Goal: Task Accomplishment & Management: Manage account settings

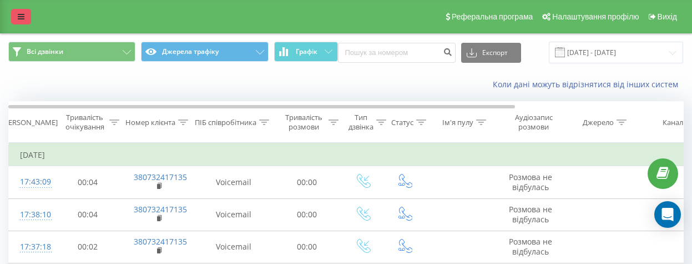
click at [20, 23] on link at bounding box center [21, 17] width 20 height 16
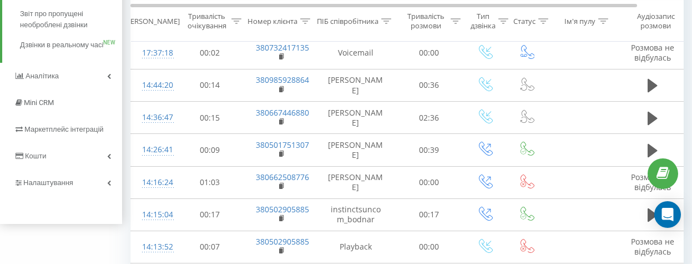
scroll to position [205, 0]
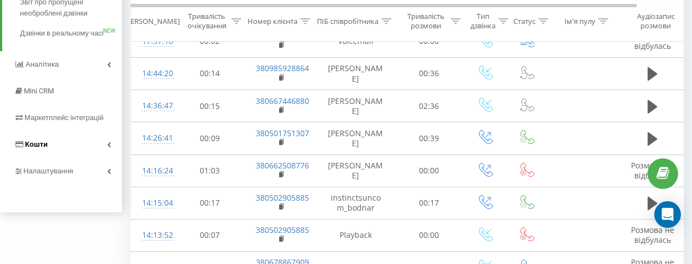
click at [36, 148] on span "Кошти" at bounding box center [36, 144] width 23 height 8
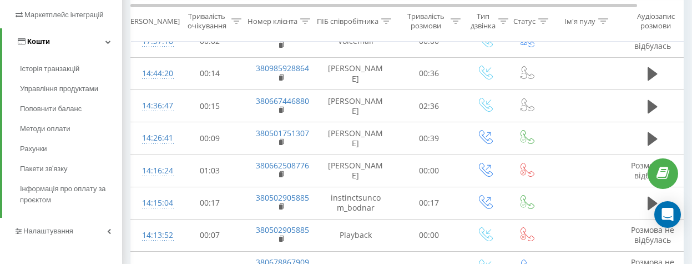
scroll to position [92, 0]
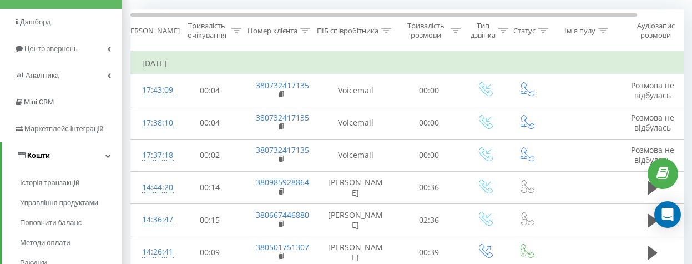
click at [36, 155] on span "Кошти" at bounding box center [38, 155] width 23 height 8
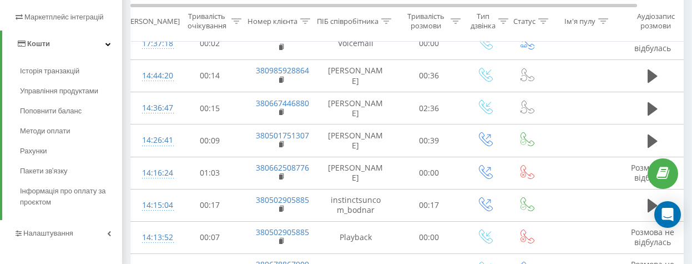
scroll to position [204, 0]
click at [52, 198] on span "Інформація про оплату за проєктом" at bounding box center [68, 195] width 97 height 22
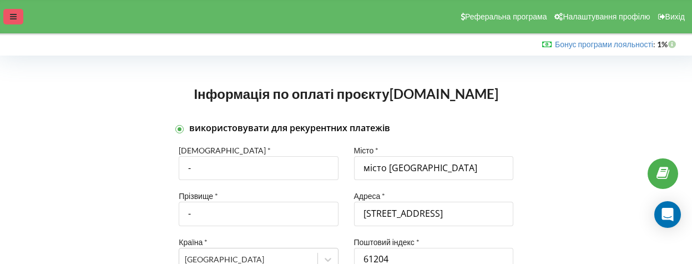
click at [13, 18] on icon at bounding box center [13, 17] width 7 height 8
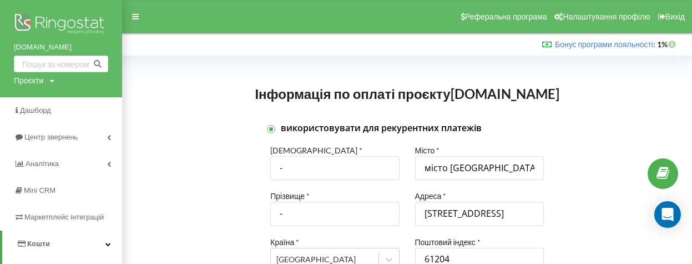
click at [33, 240] on span "Кошти" at bounding box center [38, 243] width 23 height 8
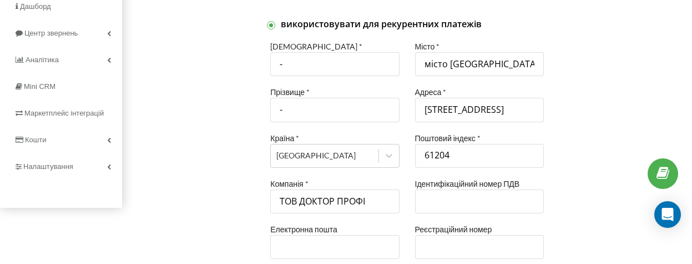
scroll to position [110, 0]
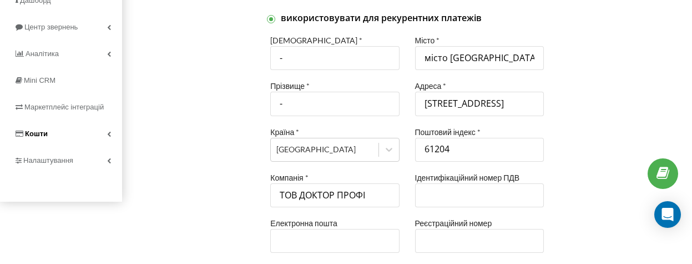
click at [34, 134] on span "Кошти" at bounding box center [36, 133] width 23 height 8
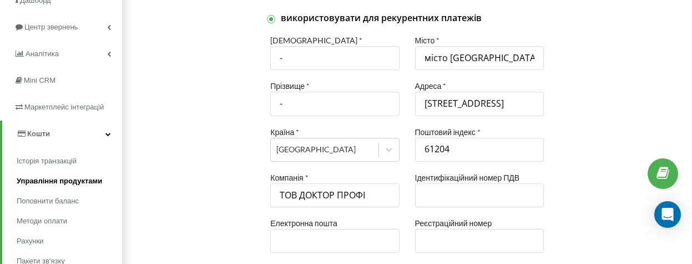
click at [41, 182] on span "Управління продуктами" at bounding box center [59, 180] width 85 height 11
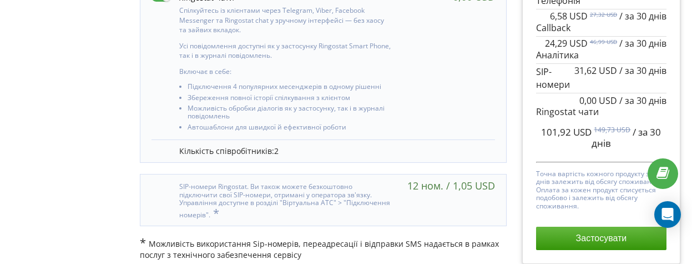
scroll to position [949, 0]
